Goal: Check status: Check status

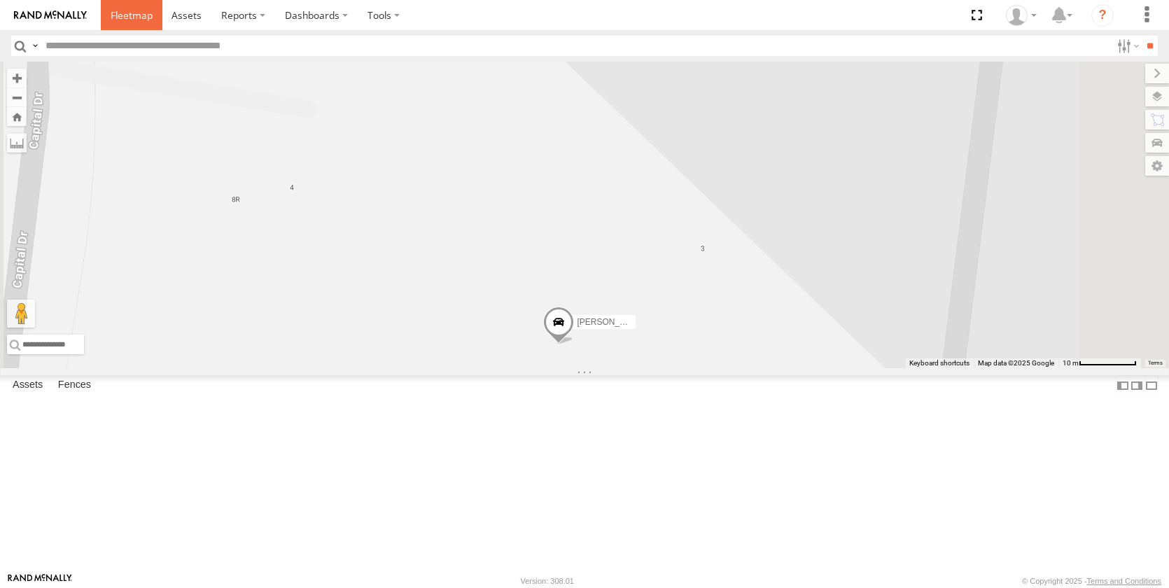
click at [132, 15] on span at bounding box center [132, 14] width 42 height 13
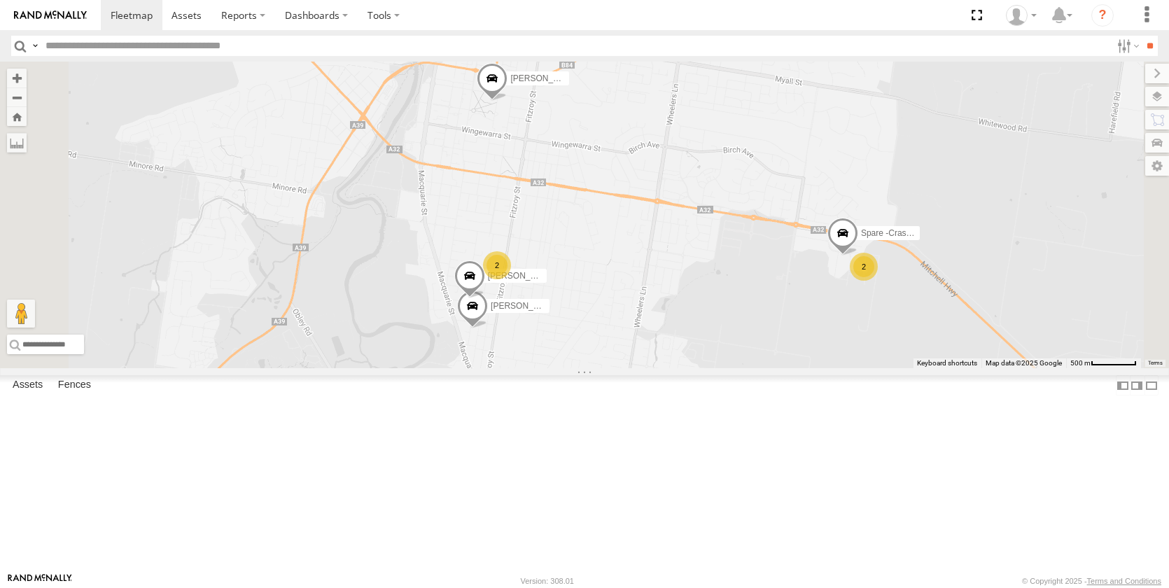
drag, startPoint x: 859, startPoint y: 408, endPoint x: 754, endPoint y: 330, distance: 130.7
click at [754, 330] on div "[PERSON_NAME] - NEW ute [PERSON_NAME] [PERSON_NAME] [PERSON_NAME] [PERSON_NAME]…" at bounding box center [584, 215] width 1169 height 307
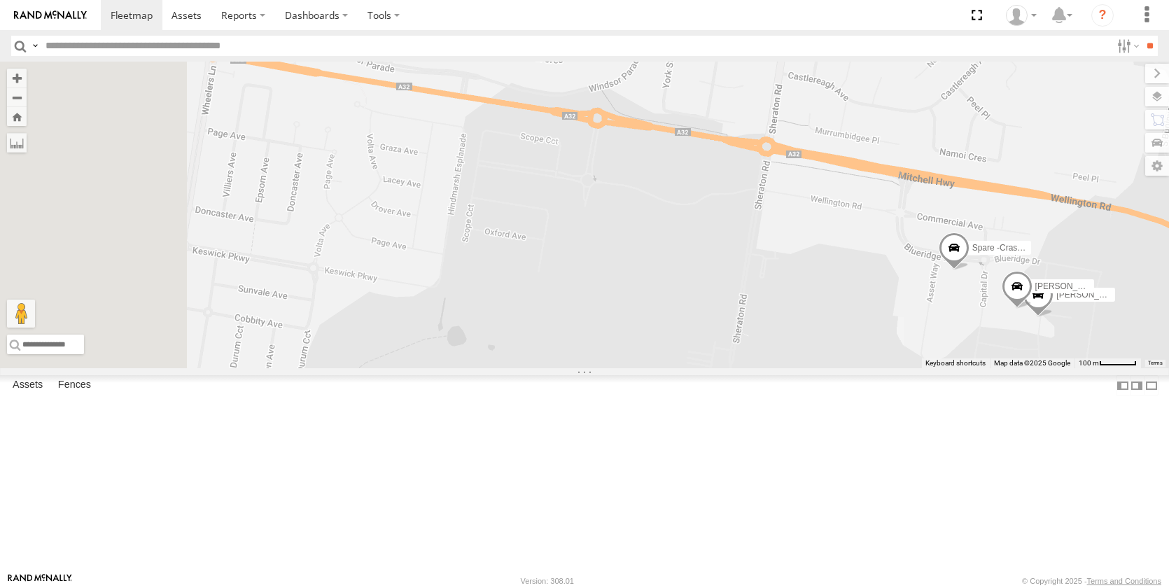
drag, startPoint x: 717, startPoint y: 456, endPoint x: 890, endPoint y: 333, distance: 212.4
click at [1062, 349] on div "[PERSON_NAME] - NEW ute [PERSON_NAME] [PERSON_NAME] [PERSON_NAME] [PERSON_NAME]…" at bounding box center [584, 215] width 1169 height 307
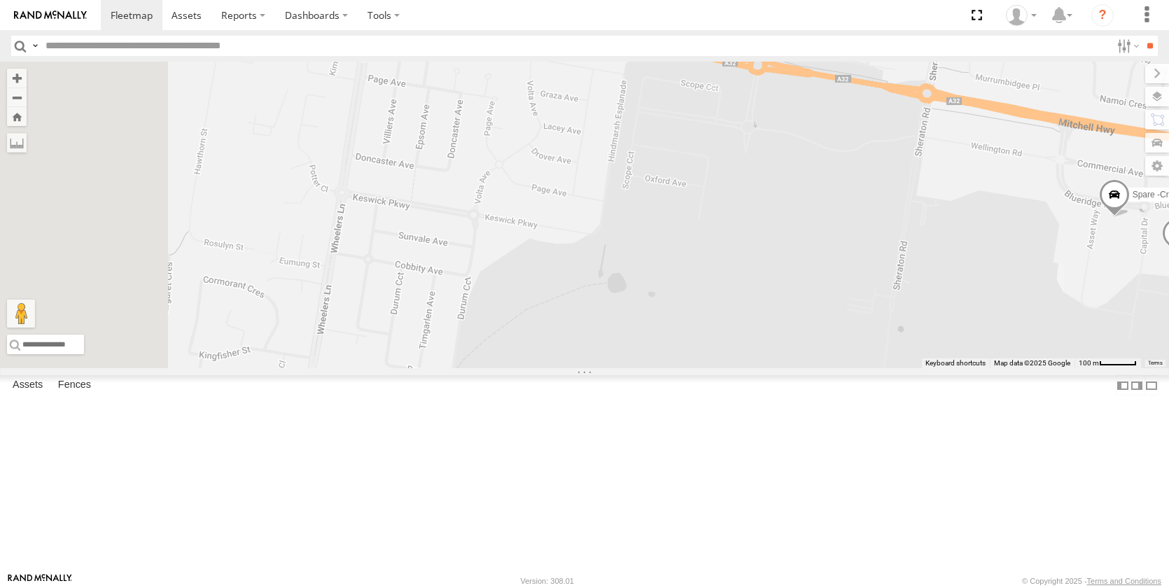
drag, startPoint x: 576, startPoint y: 321, endPoint x: 856, endPoint y: 293, distance: 281.5
click at [856, 294] on div "[PERSON_NAME] - NEW ute [PERSON_NAME] [PERSON_NAME] [PERSON_NAME] [PERSON_NAME]…" at bounding box center [584, 215] width 1169 height 307
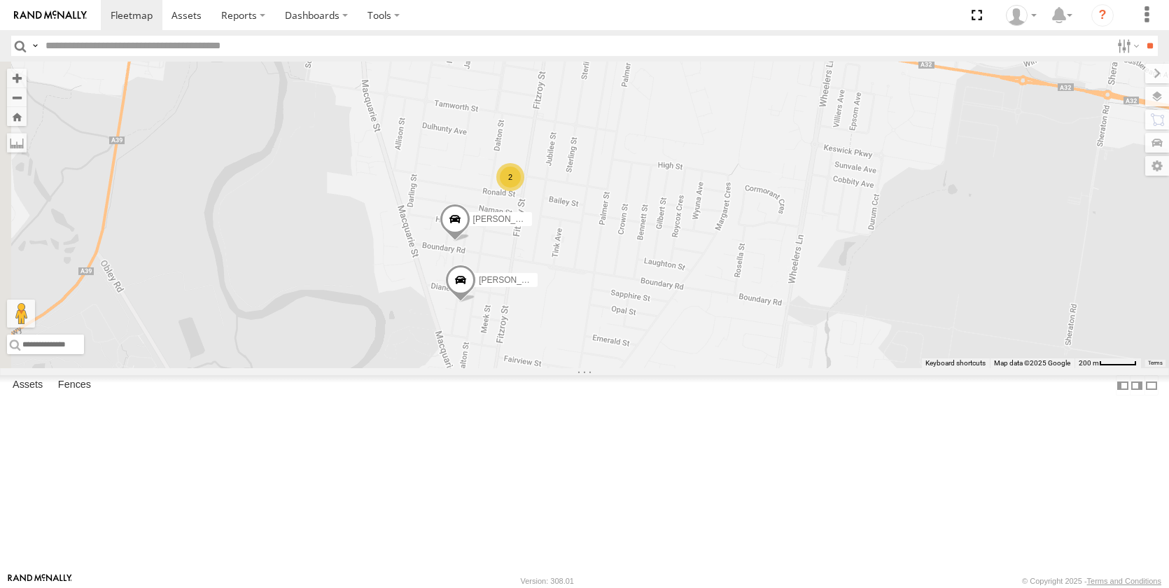
drag, startPoint x: 678, startPoint y: 363, endPoint x: 798, endPoint y: 329, distance: 124.6
click at [798, 329] on div "[PERSON_NAME] - NEW ute [PERSON_NAME] [PERSON_NAME] [PERSON_NAME] [PERSON_NAME]…" at bounding box center [584, 215] width 1169 height 307
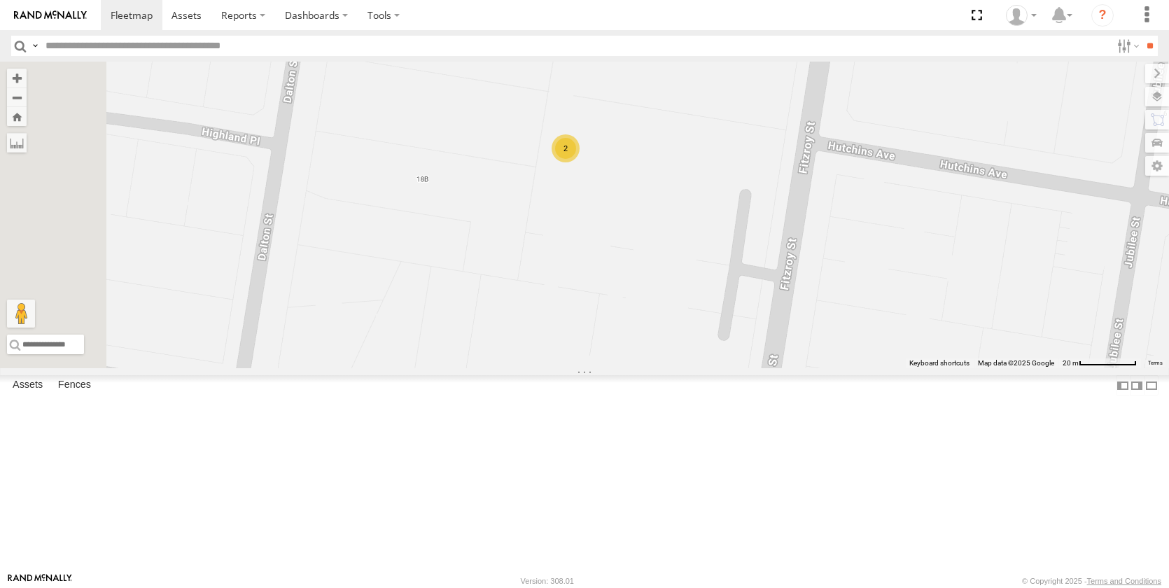
drag, startPoint x: 679, startPoint y: 281, endPoint x: 841, endPoint y: 378, distance: 188.8
click at [841, 368] on div "Darcy Furnell - NEW ute Tom Brisbane Sam Ward Kye Matterson Matt Rose Sam Holcr…" at bounding box center [584, 215] width 1169 height 307
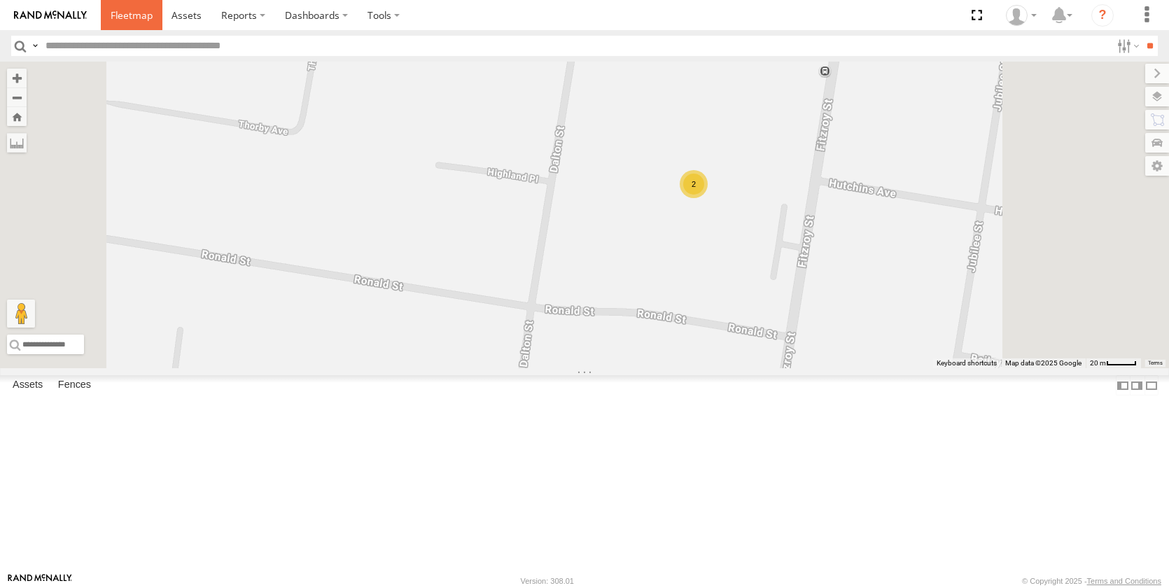
click at [136, 14] on span at bounding box center [132, 14] width 42 height 13
